Goal: Information Seeking & Learning: Understand process/instructions

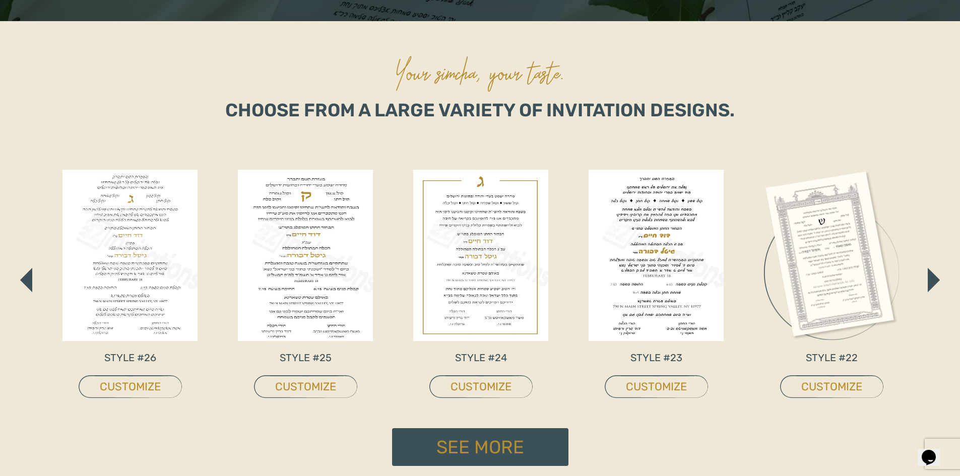
scroll to position [403, 0]
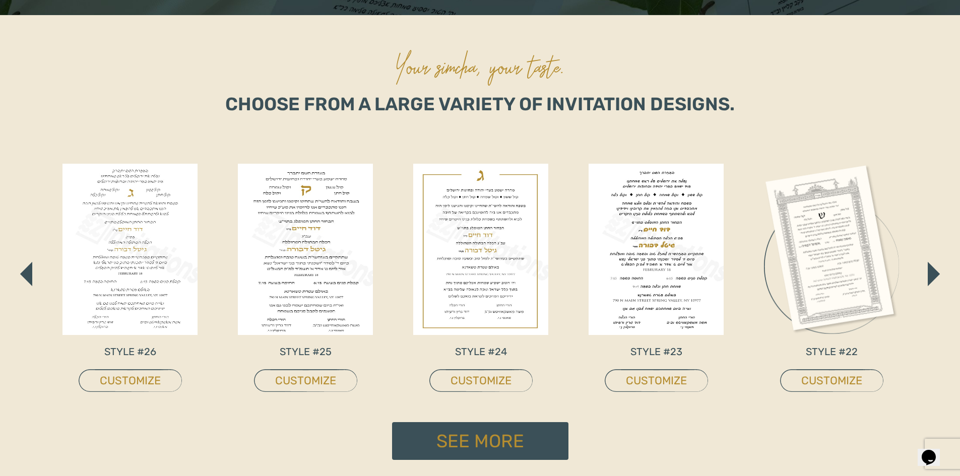
click at [923, 274] on div "STYLE #5 CUSTOMIZE STYLE #4 CUSTOMIZE STYLE #2 CUSTOMIZE STYLE #1 CUSTOMIZE STY…" at bounding box center [479, 274] width 895 height 296
click at [930, 277] on img "button" at bounding box center [933, 274] width 11 height 22
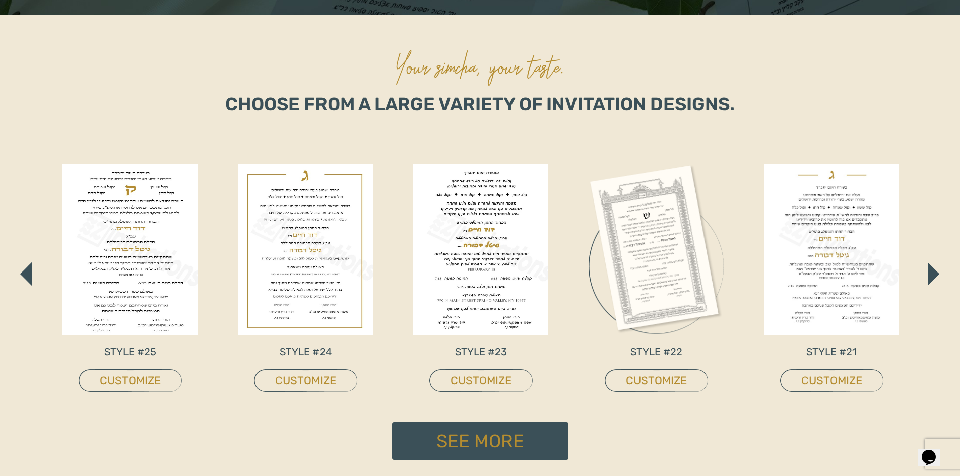
click at [930, 277] on img "button" at bounding box center [933, 274] width 11 height 22
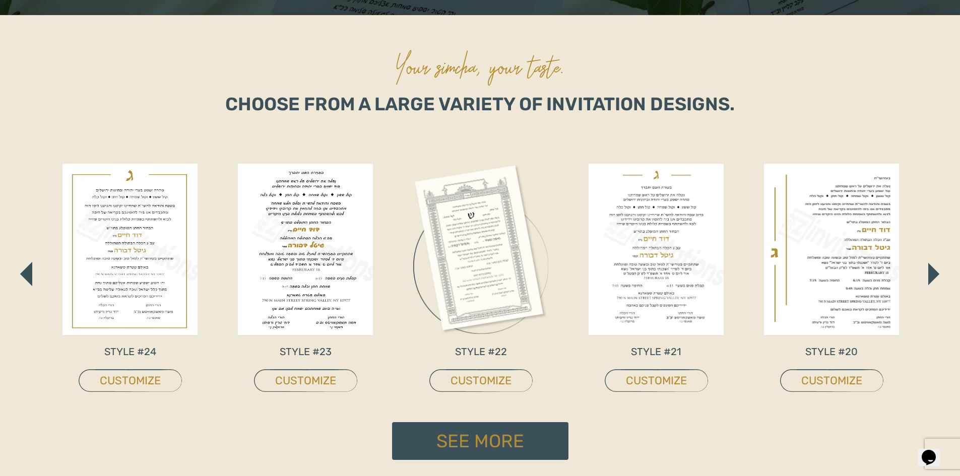
click at [930, 277] on img "button" at bounding box center [933, 274] width 11 height 22
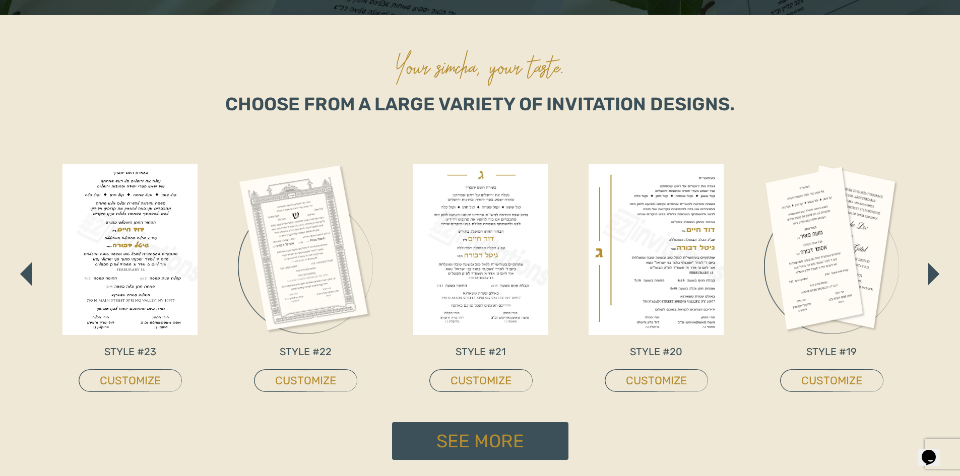
click at [930, 277] on img "button" at bounding box center [933, 274] width 11 height 22
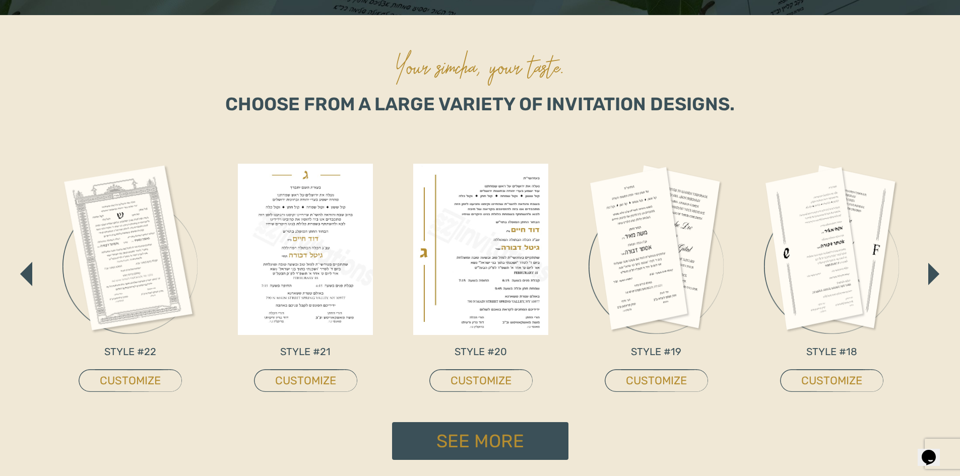
click at [930, 277] on img "button" at bounding box center [933, 274] width 11 height 22
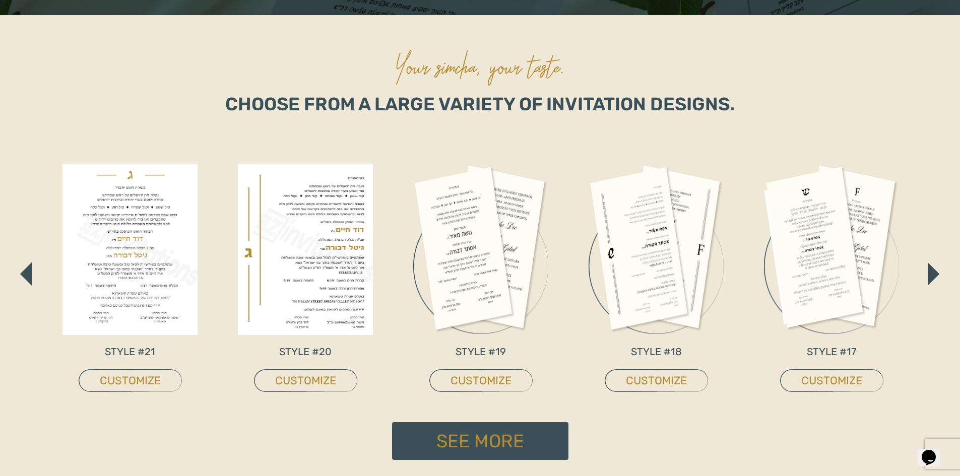
click at [930, 277] on img "button" at bounding box center [933, 274] width 11 height 22
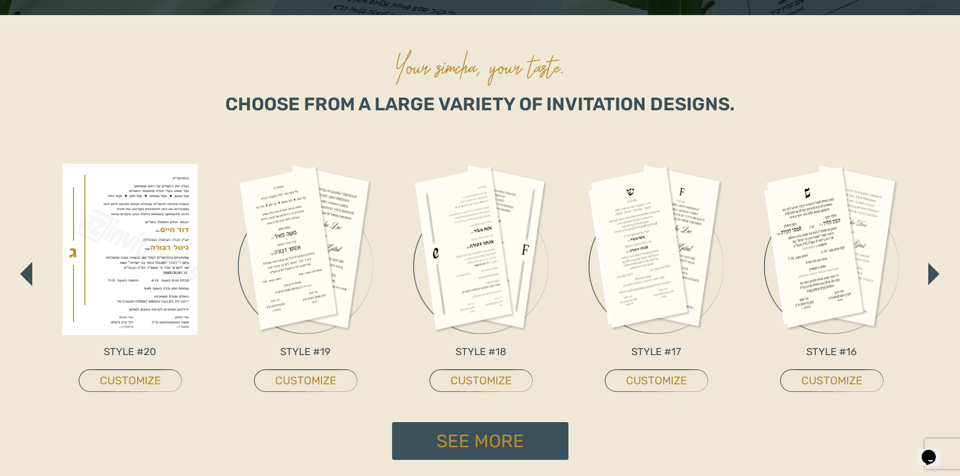
click at [930, 277] on img "button" at bounding box center [933, 274] width 11 height 22
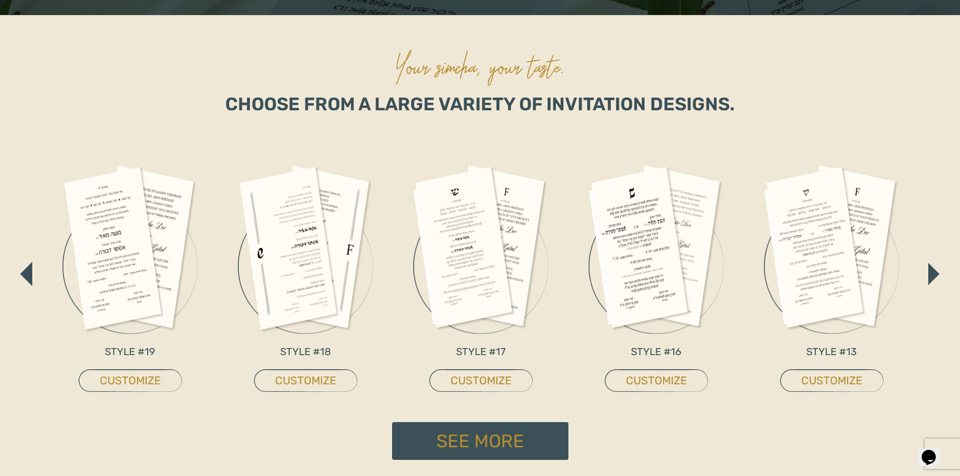
click at [930, 277] on img "button" at bounding box center [933, 274] width 11 height 22
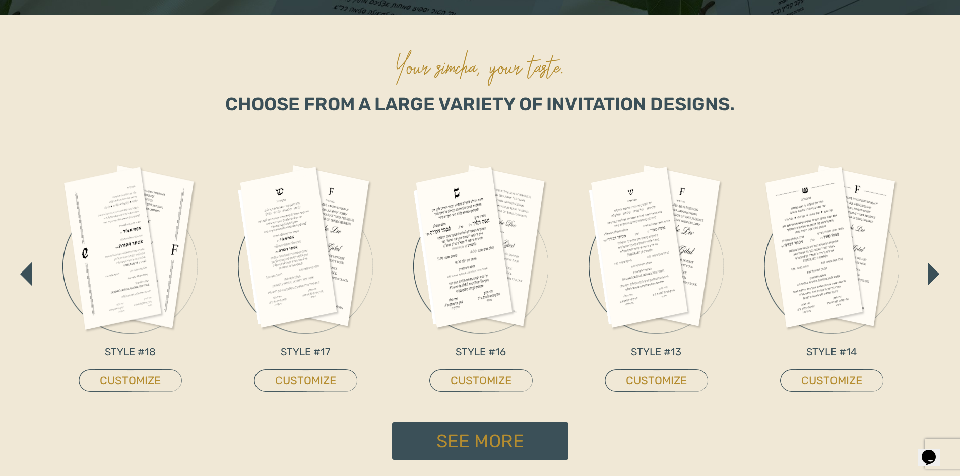
click at [930, 277] on img "button" at bounding box center [933, 274] width 11 height 22
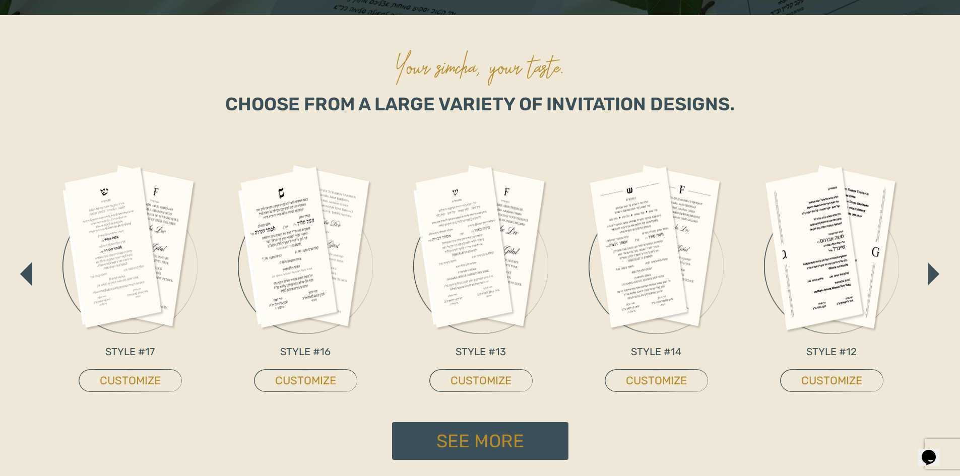
click at [930, 277] on img "button" at bounding box center [933, 274] width 11 height 22
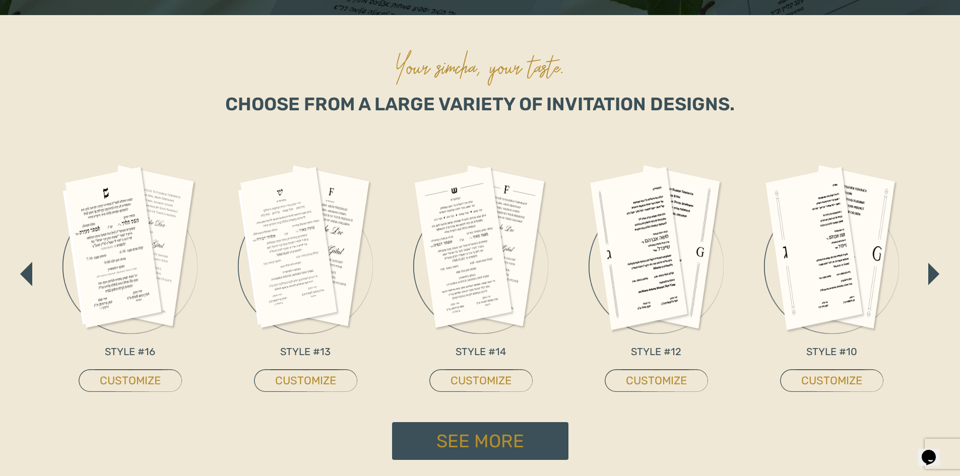
click at [930, 277] on img "button" at bounding box center [933, 274] width 11 height 22
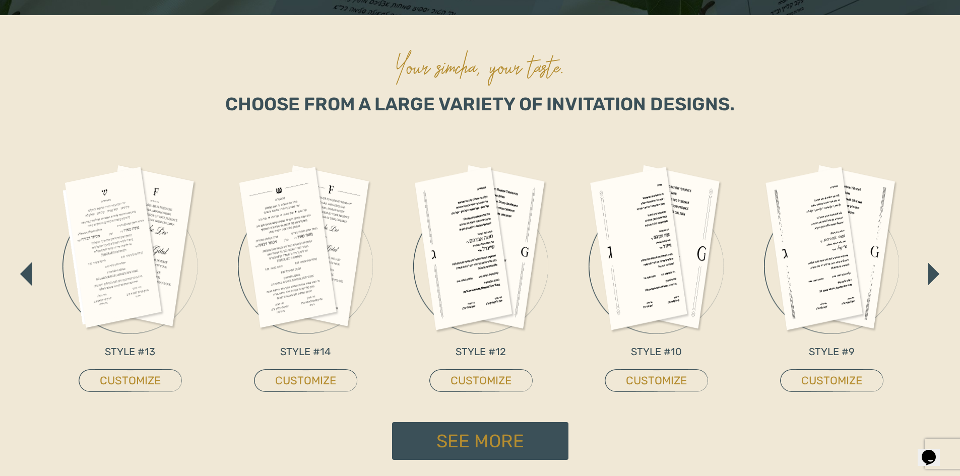
click at [930, 277] on img "button" at bounding box center [933, 274] width 11 height 22
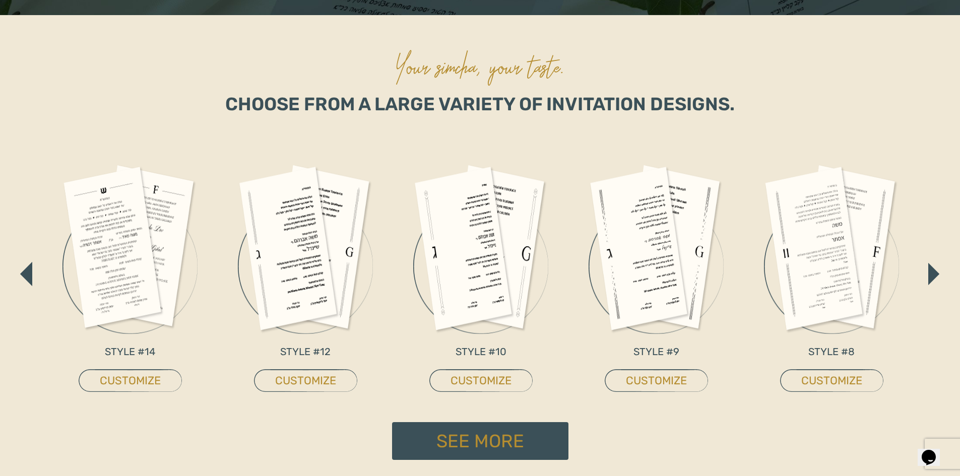
click at [930, 277] on img "button" at bounding box center [933, 274] width 11 height 22
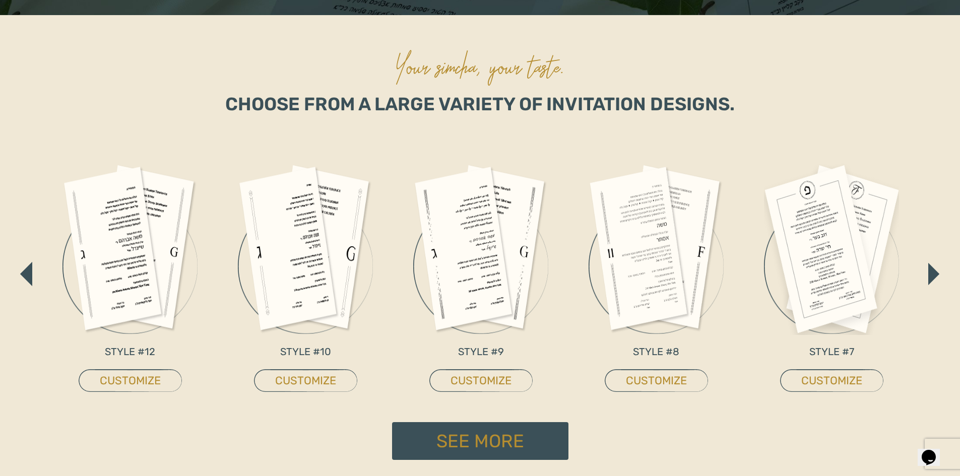
click at [930, 277] on img "button" at bounding box center [933, 274] width 11 height 22
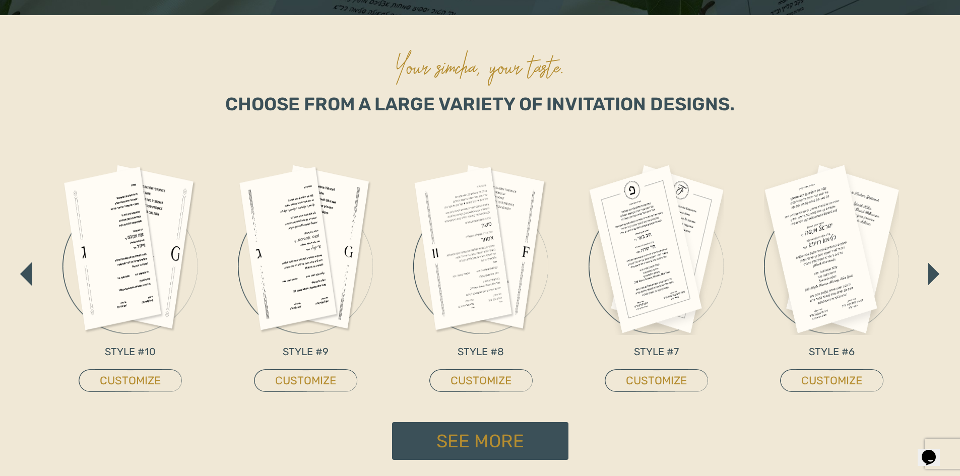
click at [930, 277] on img "button" at bounding box center [933, 274] width 11 height 22
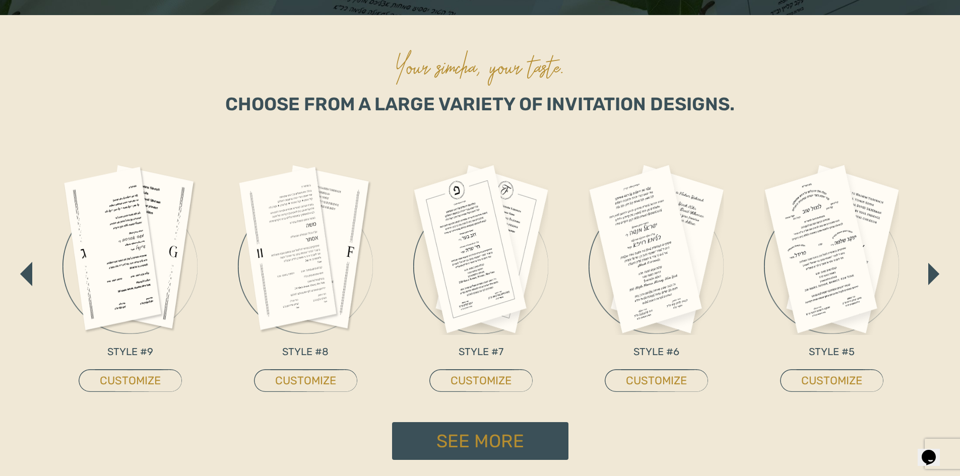
click at [930, 277] on img "button" at bounding box center [933, 274] width 11 height 22
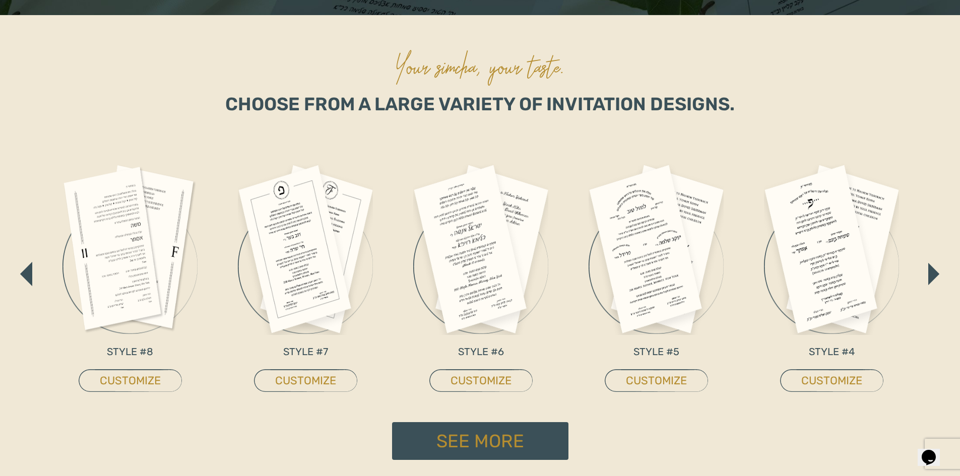
click at [930, 277] on img "button" at bounding box center [933, 274] width 11 height 22
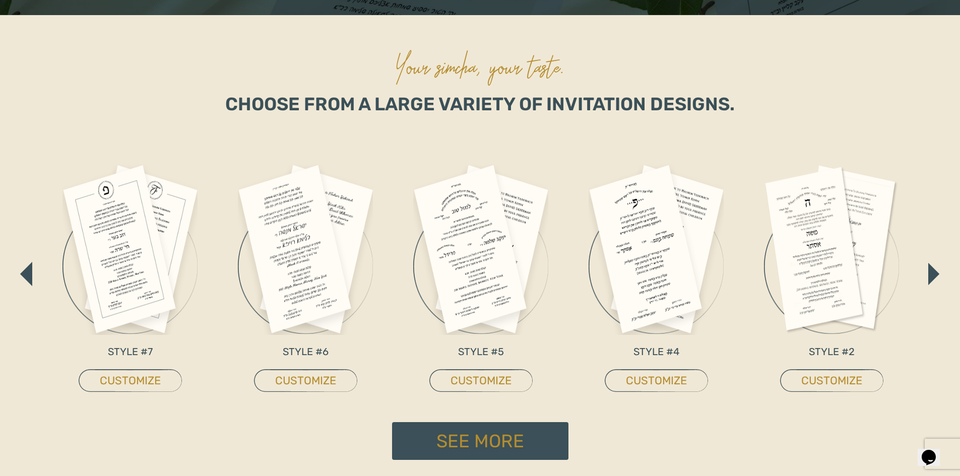
click at [930, 277] on img "button" at bounding box center [933, 274] width 11 height 22
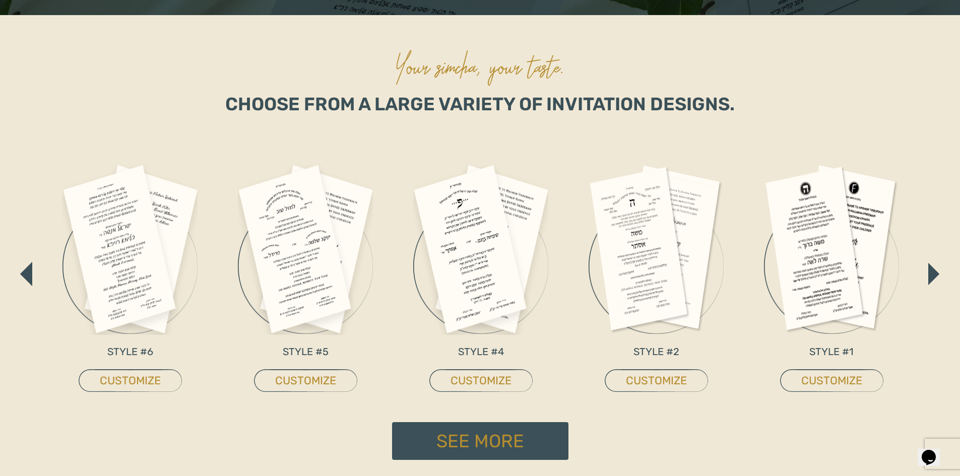
click at [930, 277] on img "button" at bounding box center [933, 274] width 11 height 22
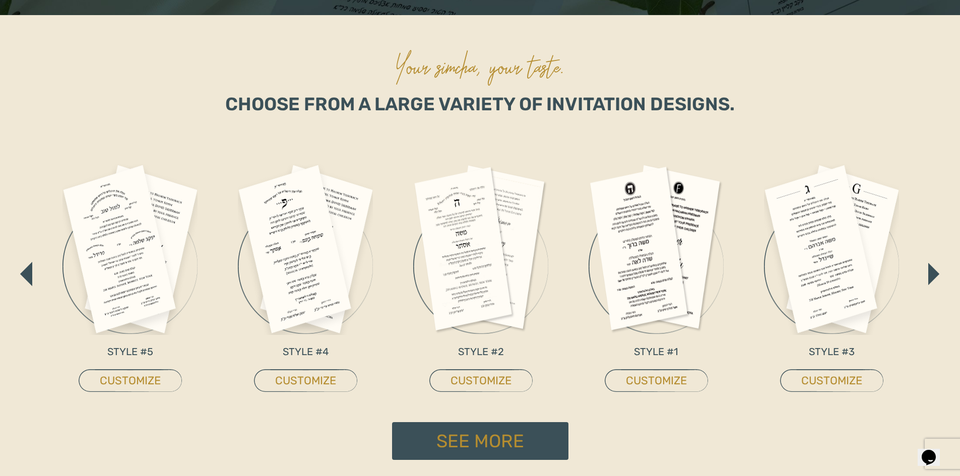
click at [930, 277] on img "button" at bounding box center [933, 274] width 11 height 22
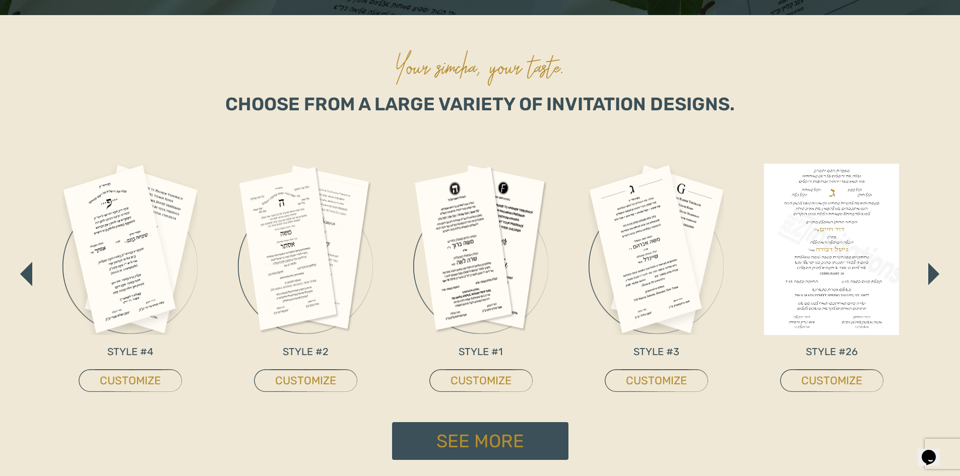
click at [930, 277] on img "button" at bounding box center [933, 274] width 11 height 22
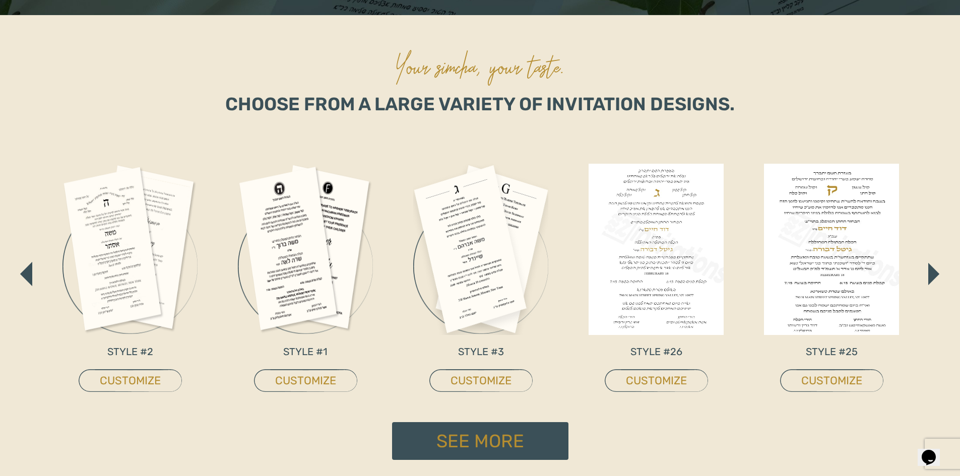
click at [930, 277] on img "button" at bounding box center [933, 274] width 11 height 22
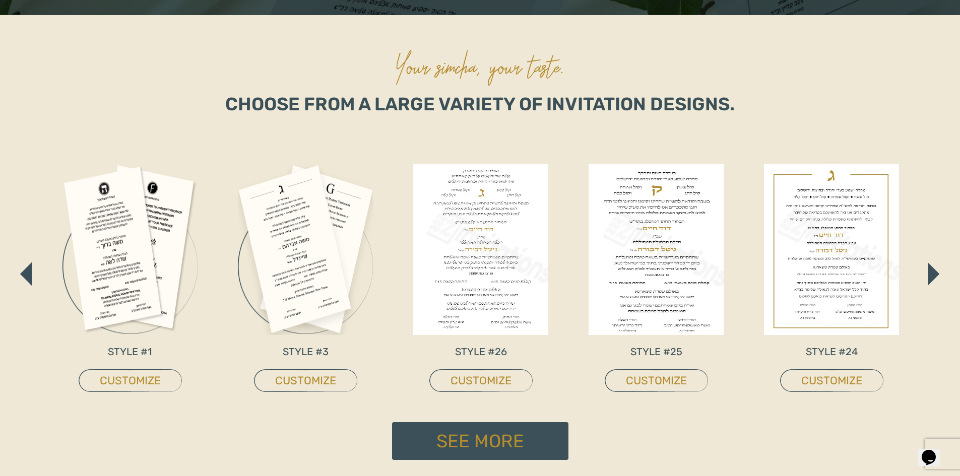
click at [930, 277] on img "button" at bounding box center [933, 274] width 11 height 22
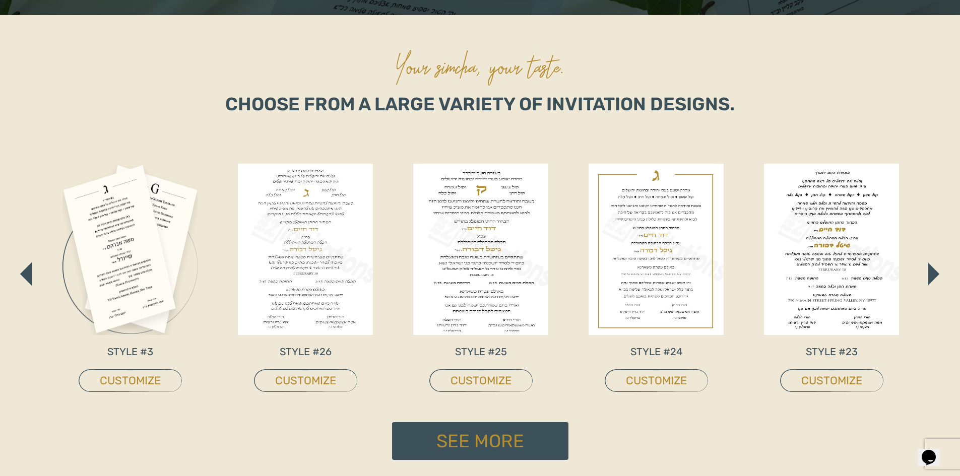
click at [930, 277] on img "button" at bounding box center [933, 274] width 11 height 22
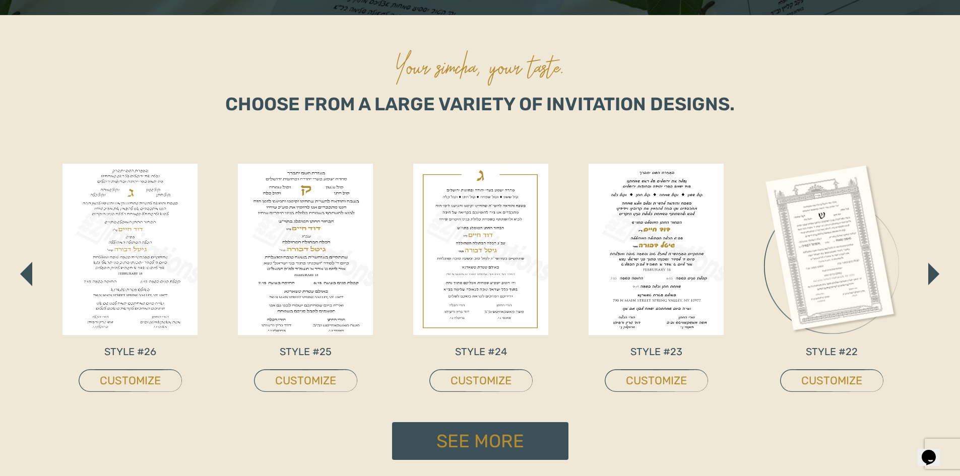
click at [930, 277] on img "button" at bounding box center [933, 274] width 11 height 22
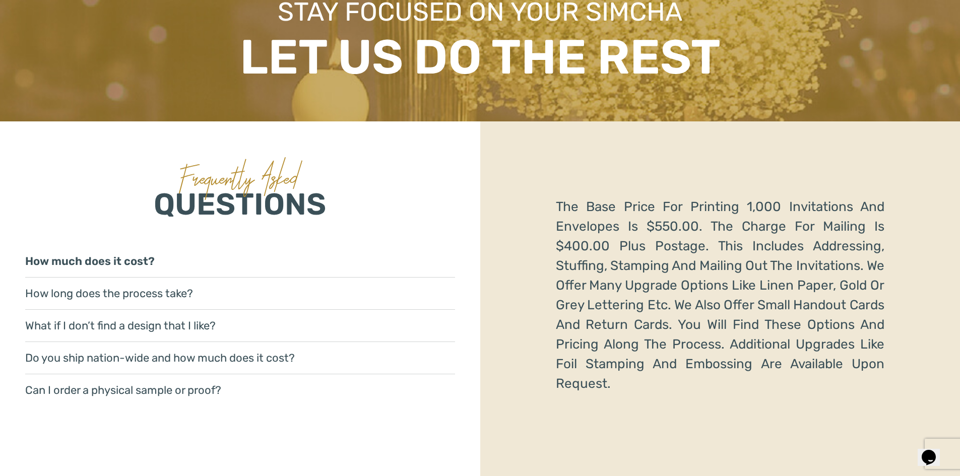
scroll to position [1461, 0]
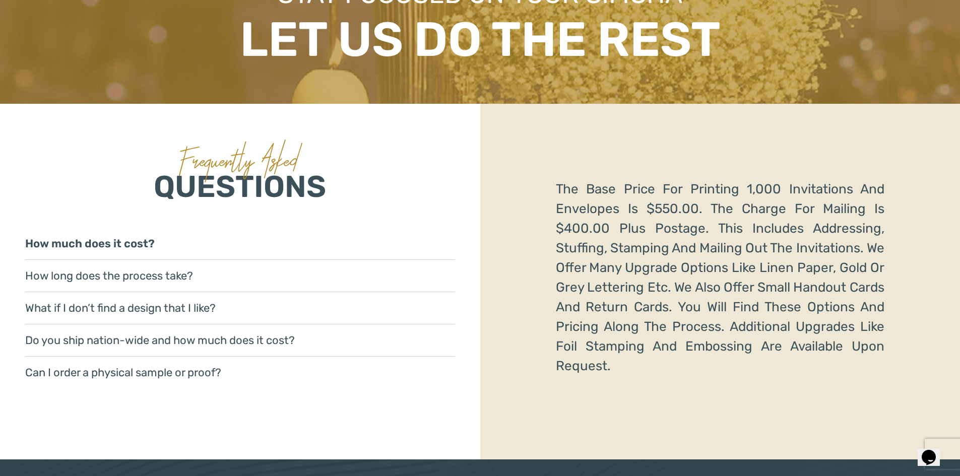
click at [168, 308] on link "What if I don’t find a design that I like?" at bounding box center [240, 308] width 430 height 32
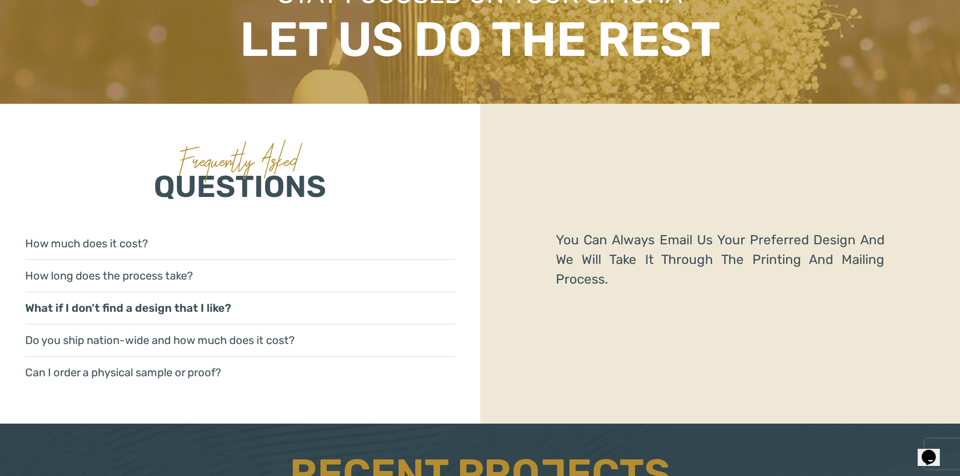
click at [169, 283] on link "How long does the process take?" at bounding box center [240, 276] width 430 height 32
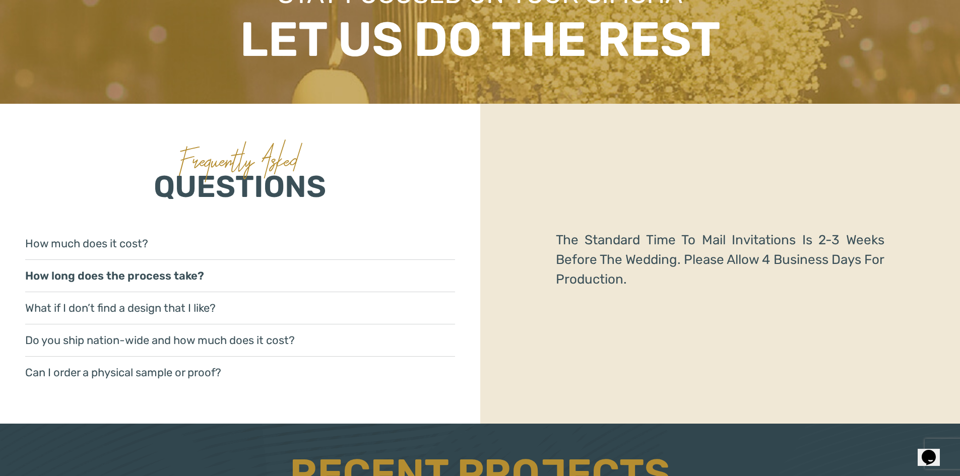
click at [154, 254] on link "How much does it cost?" at bounding box center [240, 244] width 430 height 32
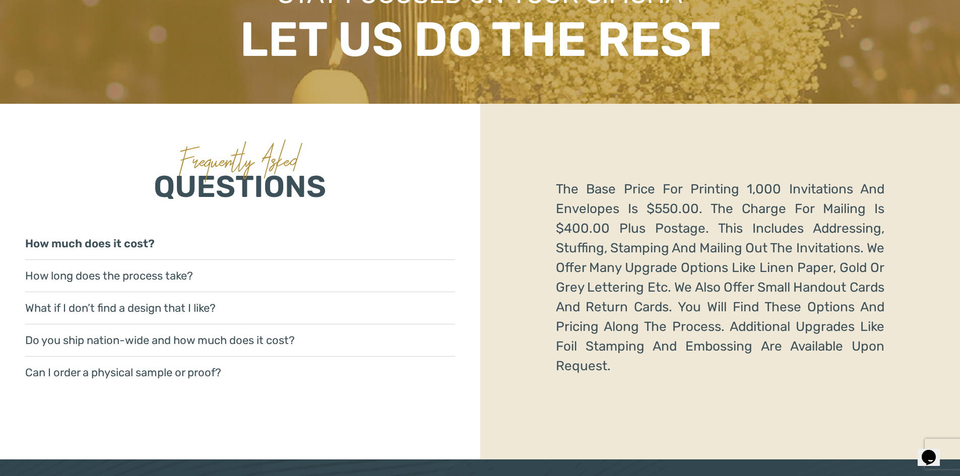
click at [154, 254] on link "How much does it cost?" at bounding box center [240, 244] width 430 height 32
click at [197, 332] on link "Do you ship nation-wide and how much does it cost?" at bounding box center [240, 341] width 430 height 32
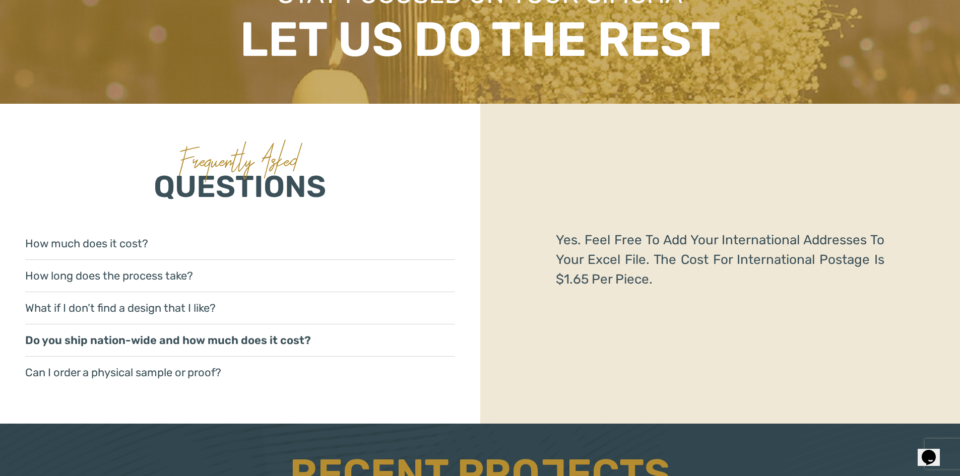
click at [178, 365] on link "Can I order a physical sample or proof?" at bounding box center [240, 373] width 430 height 32
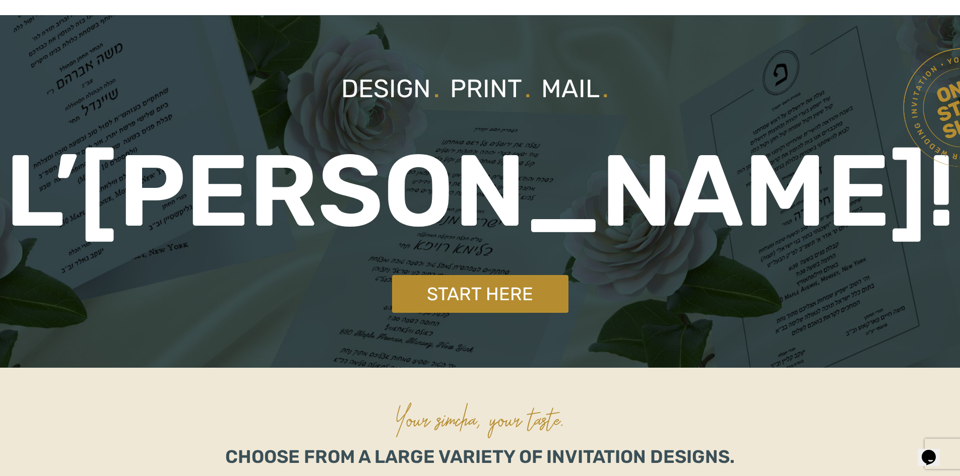
scroll to position [0, 0]
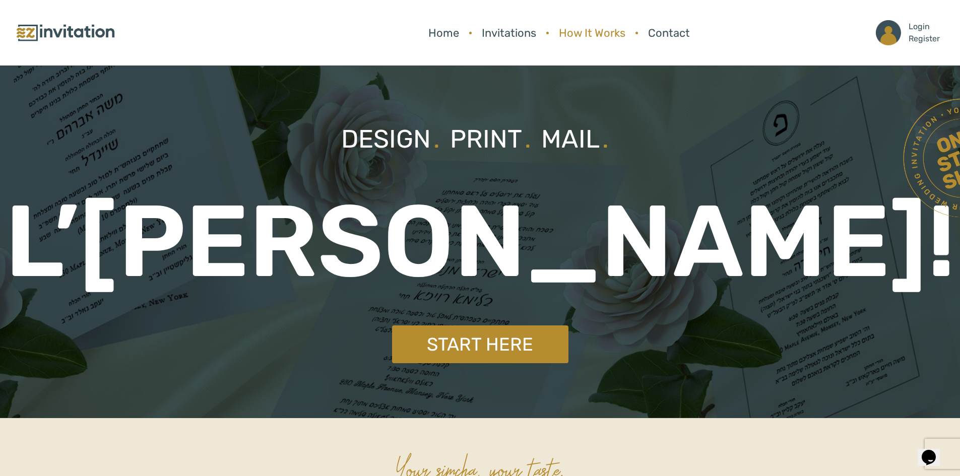
click at [602, 33] on link "How It Works" at bounding box center [592, 33] width 77 height 27
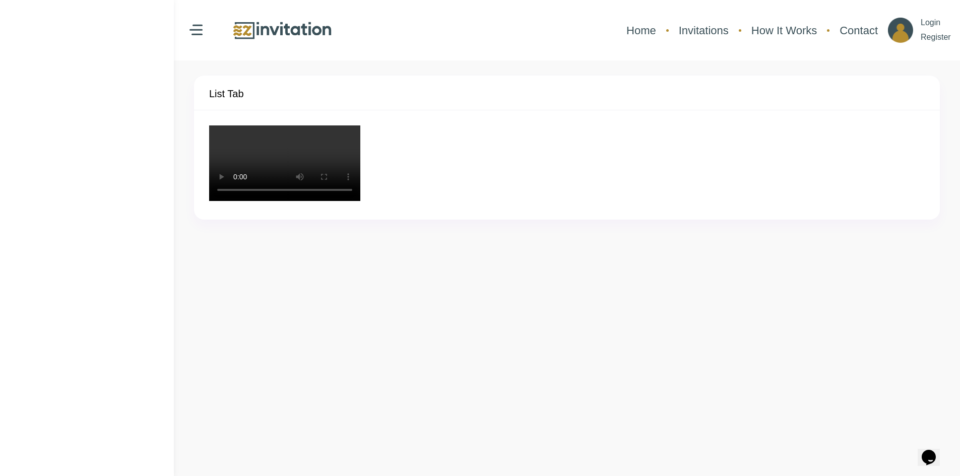
scroll to position [50, 0]
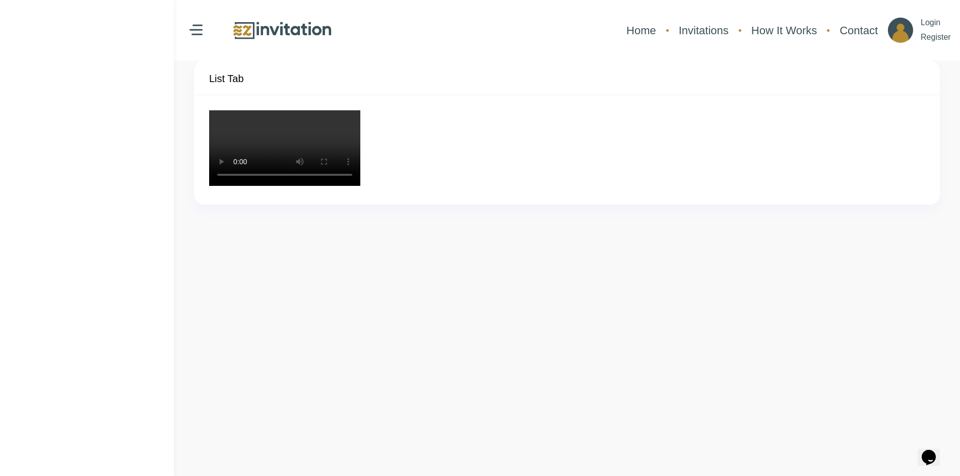
click at [327, 186] on video "Your browser does not support the video tag." at bounding box center [284, 148] width 151 height 76
